Goal: Information Seeking & Learning: Learn about a topic

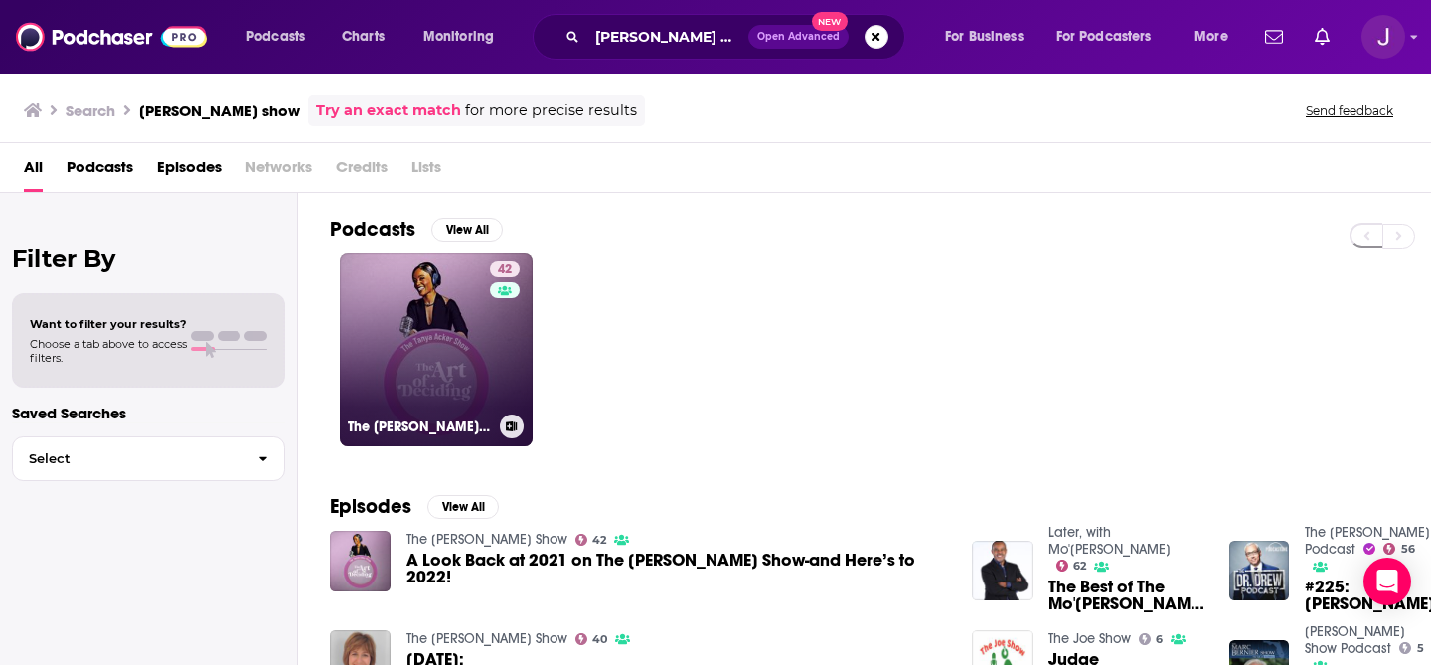
click at [428, 315] on link "42 The [PERSON_NAME] Show" at bounding box center [436, 349] width 193 height 193
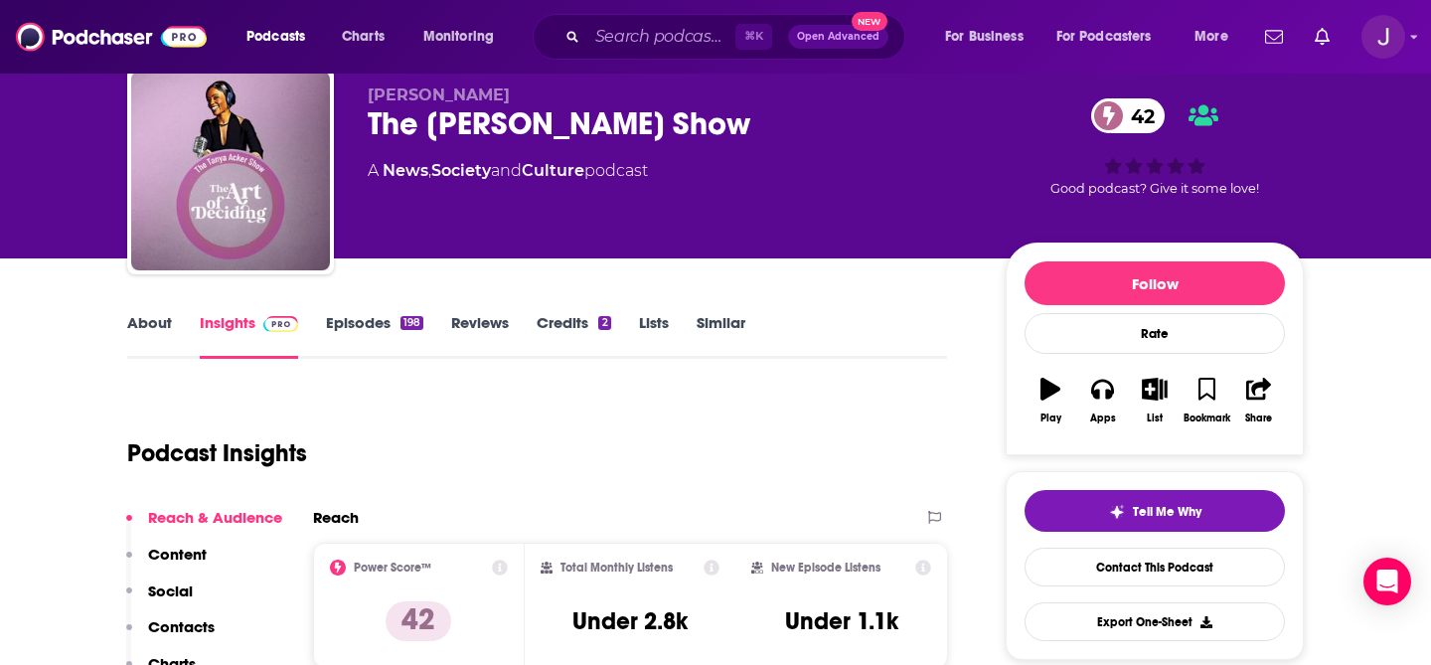
scroll to position [126, 0]
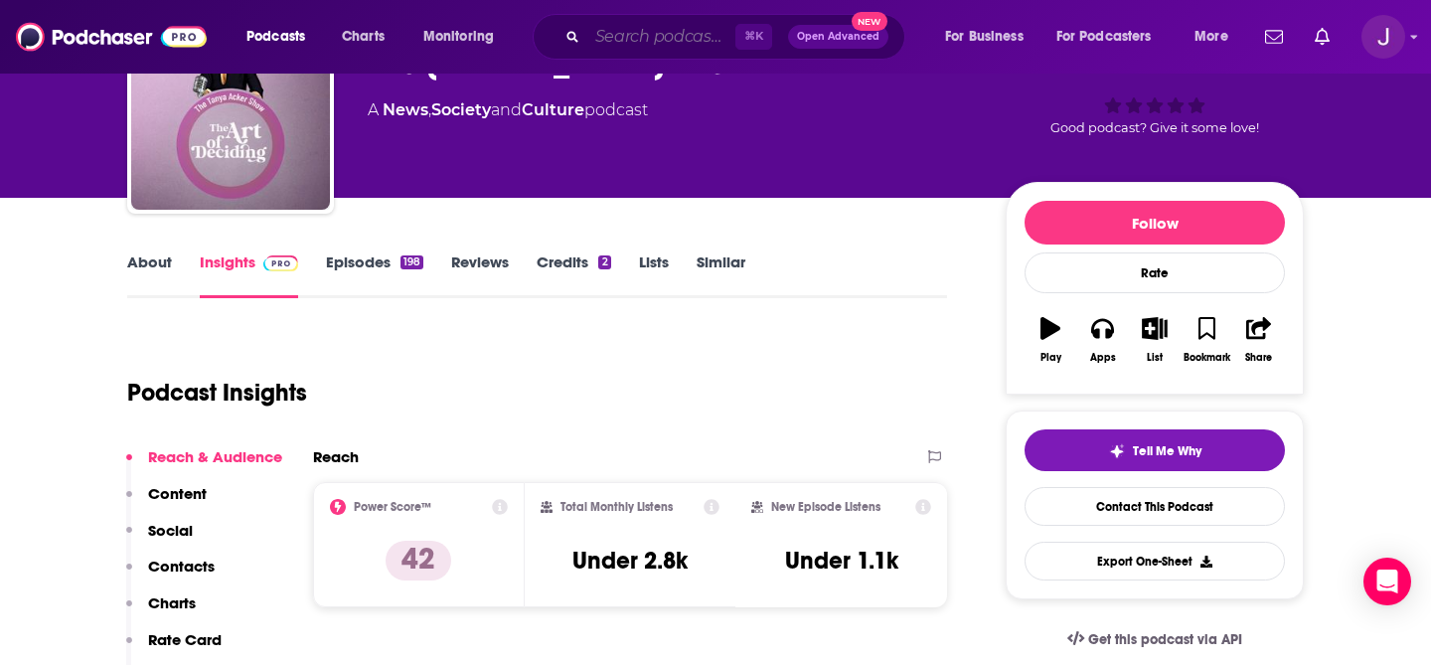
click at [605, 41] on input "Search podcasts, credits, & more..." at bounding box center [661, 37] width 148 height 32
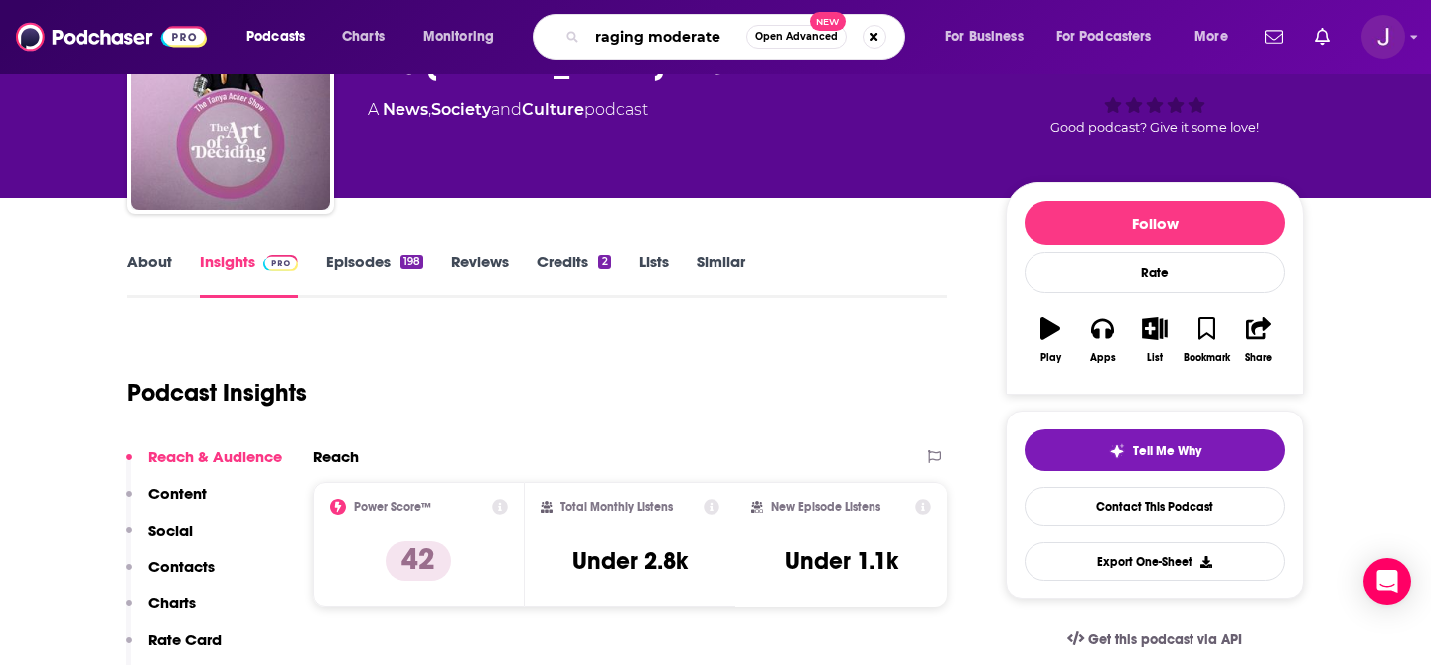
type input "raging moderates"
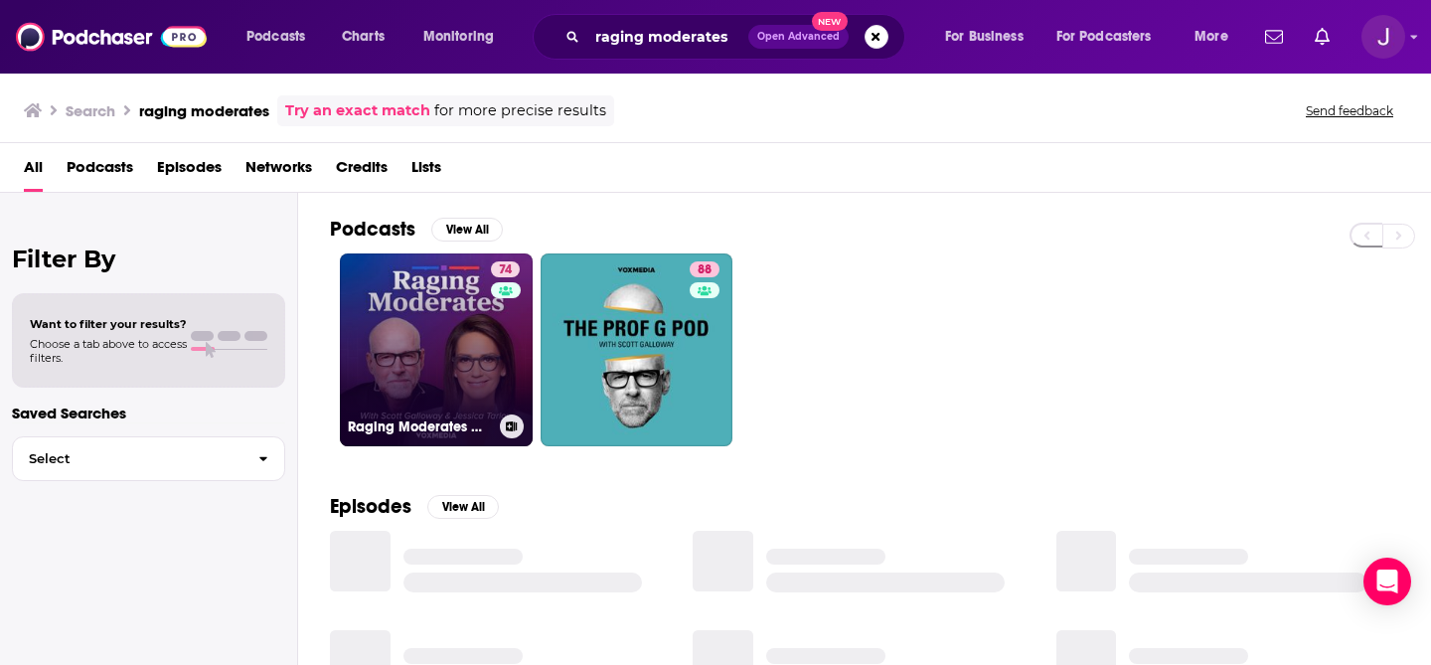
click at [407, 347] on link "74 Raging Moderates with [PERSON_NAME] and [PERSON_NAME]" at bounding box center [436, 349] width 193 height 193
